Goal: Find specific page/section: Find specific page/section

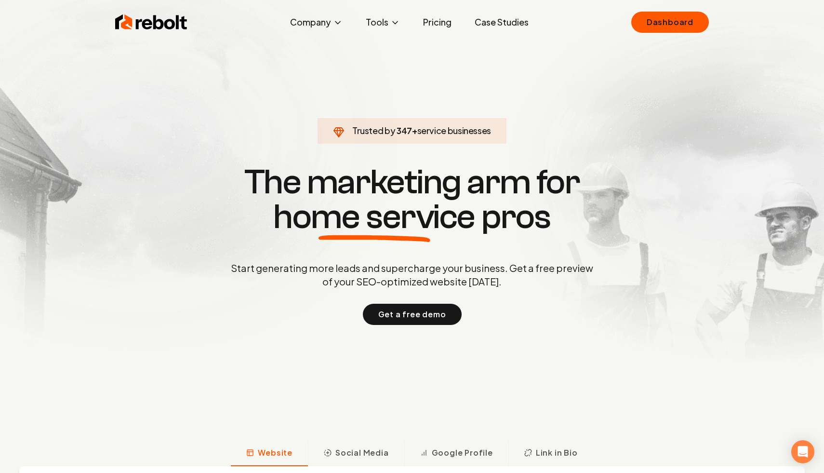
click at [577, 18] on div "Rebolt Company About Blog Jobs Tools Google Review QR Code Generator Google Bus…" at bounding box center [412, 22] width 617 height 29
click at [675, 12] on link "Dashboard" at bounding box center [670, 22] width 78 height 21
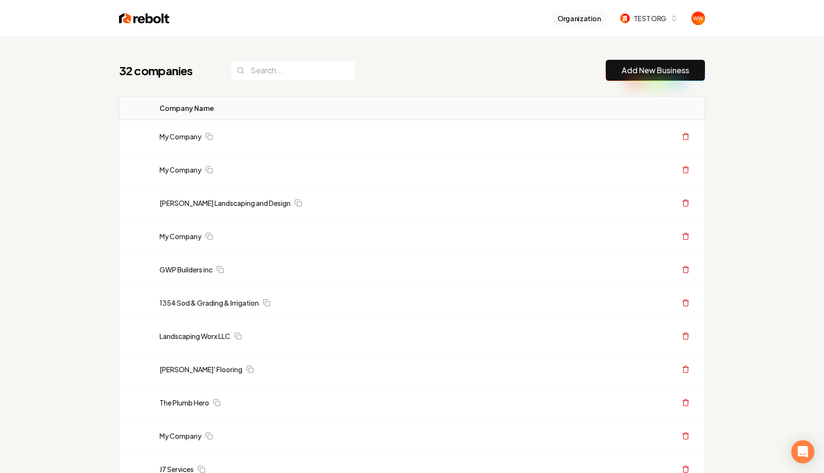
click at [600, 22] on button "Organization" at bounding box center [579, 18] width 55 height 17
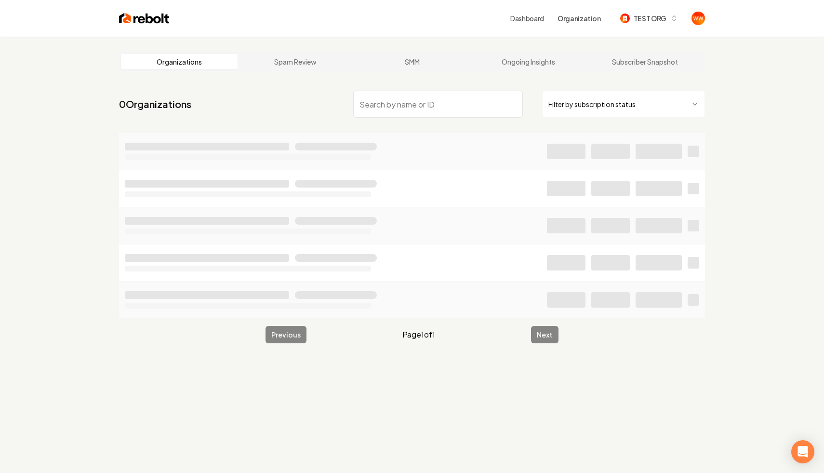
click at [434, 107] on input "search" at bounding box center [438, 104] width 170 height 27
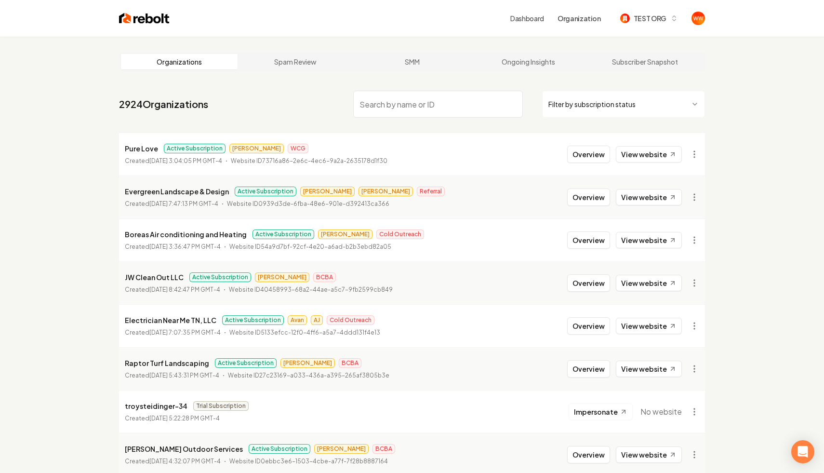
type input "v"
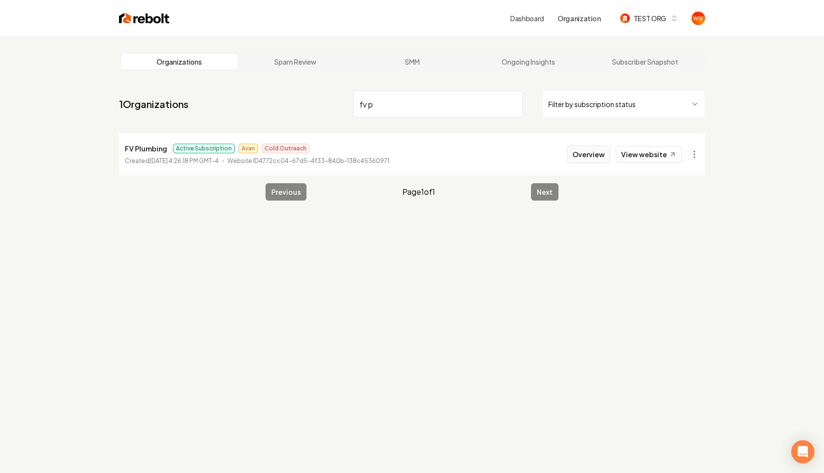
type input "fv p"
click at [592, 151] on button "Overview" at bounding box center [588, 154] width 43 height 17
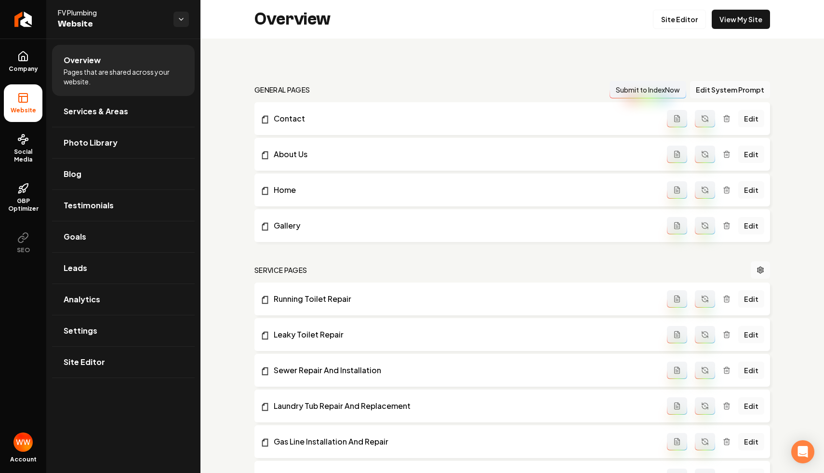
click at [361, 88] on nav "general pages Submit to IndexNow Edit System Prompt" at bounding box center [512, 89] width 516 height 17
click at [164, 22] on span "Website" at bounding box center [112, 23] width 108 height 13
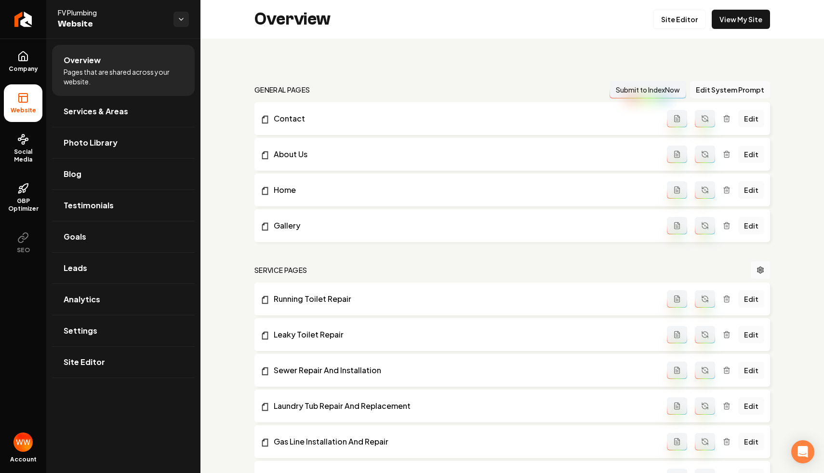
click at [28, 27] on link "Return to dashboard" at bounding box center [23, 19] width 46 height 39
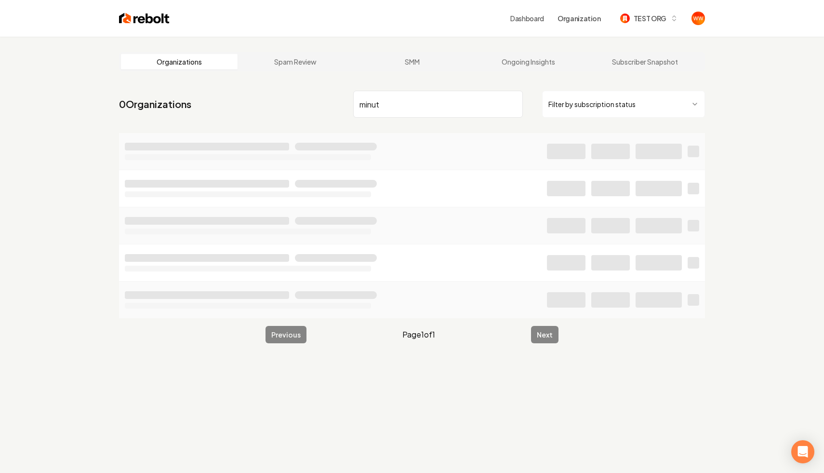
type input "minute"
